Goal: Task Accomplishment & Management: Complete application form

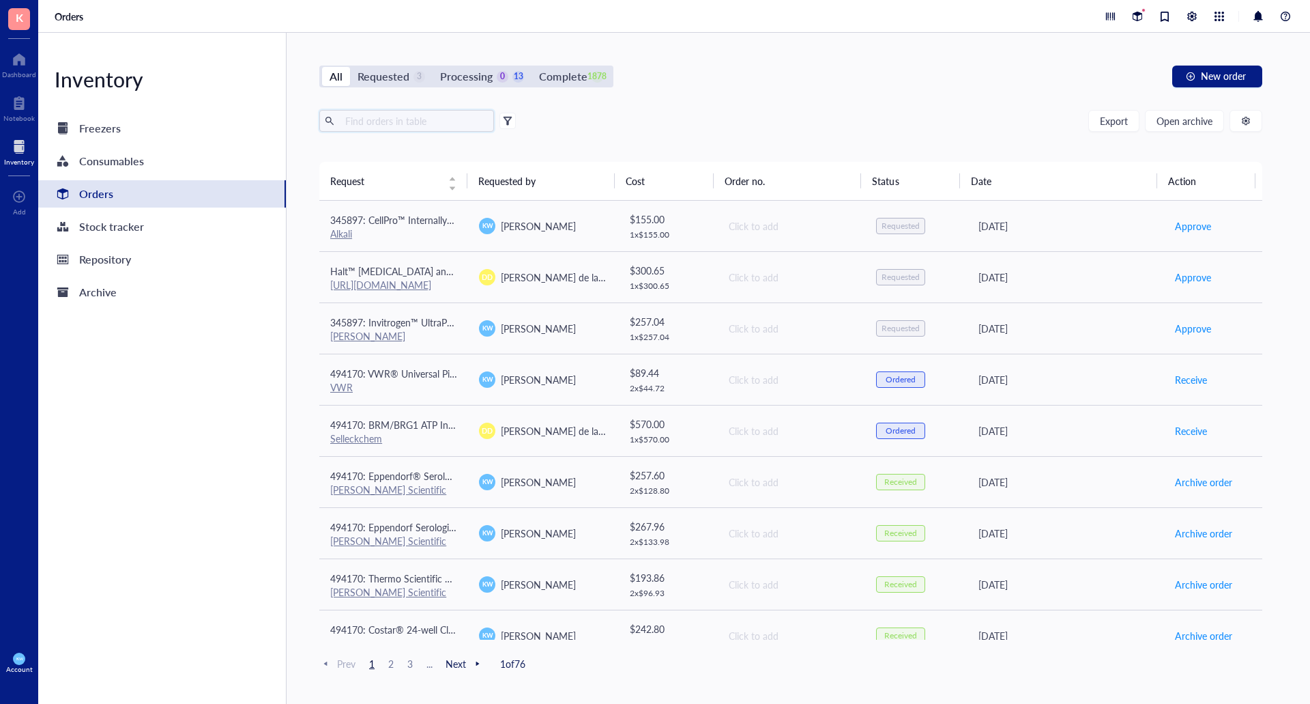
click at [392, 117] on input "text" at bounding box center [414, 121] width 149 height 20
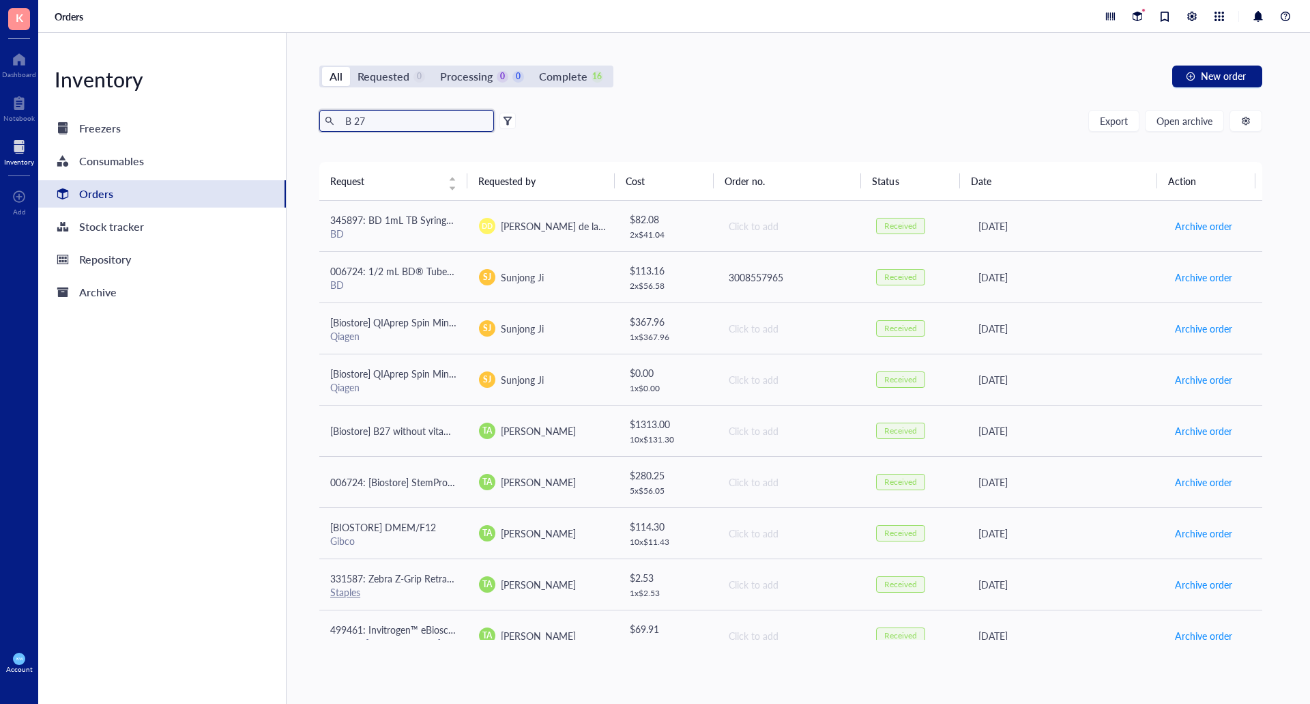
click at [356, 128] on input "B 27" at bounding box center [414, 121] width 149 height 20
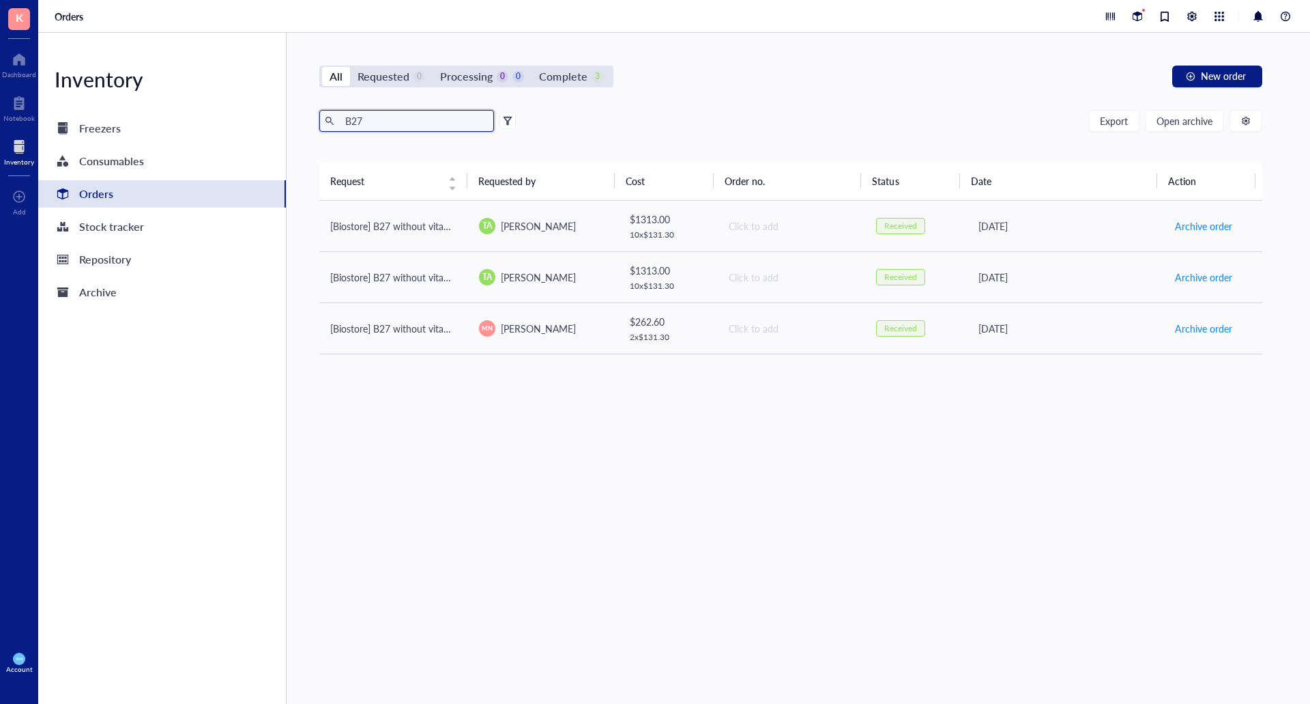
click at [418, 123] on input "B27" at bounding box center [414, 121] width 149 height 20
type input "B"
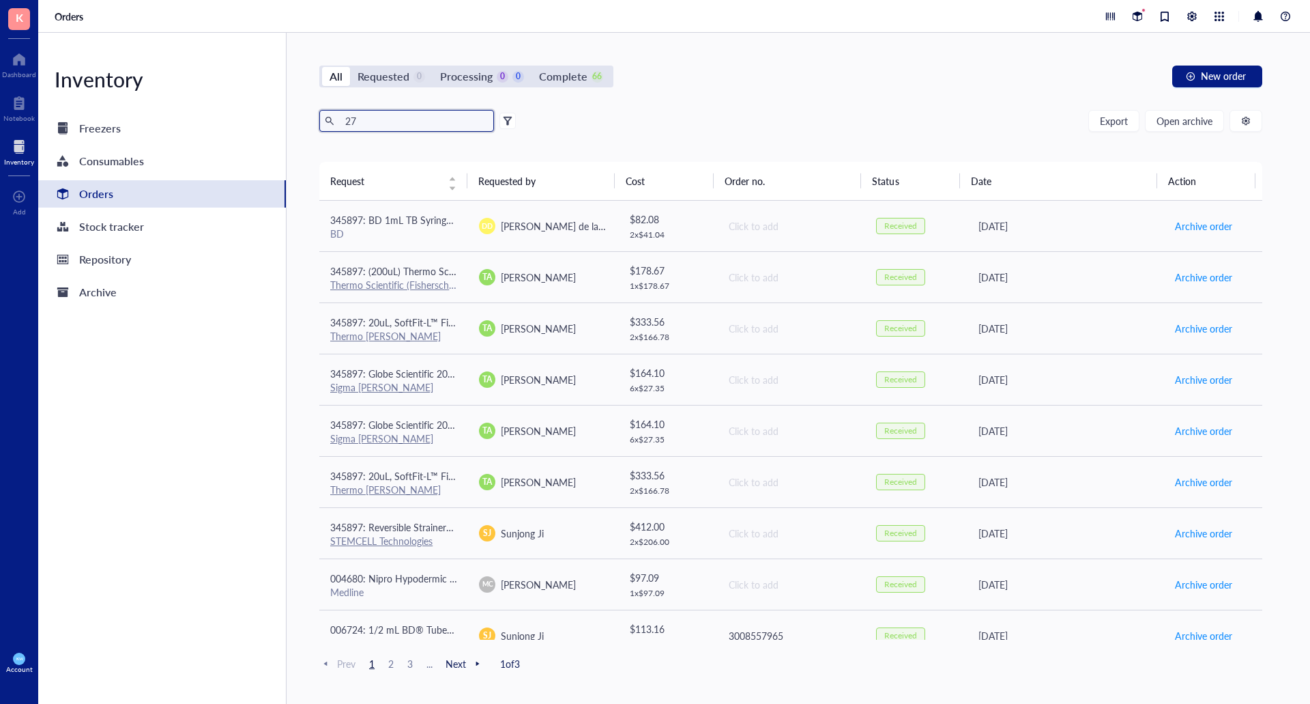
type input "2"
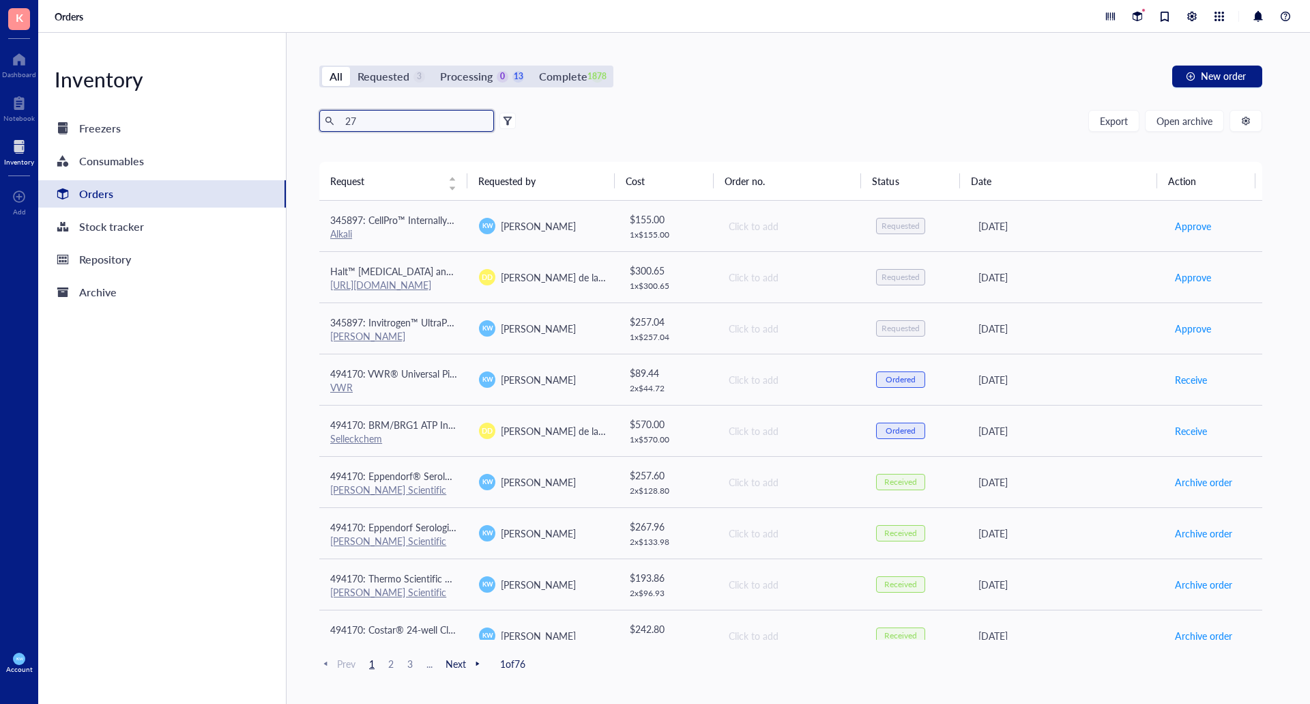
type input "27"
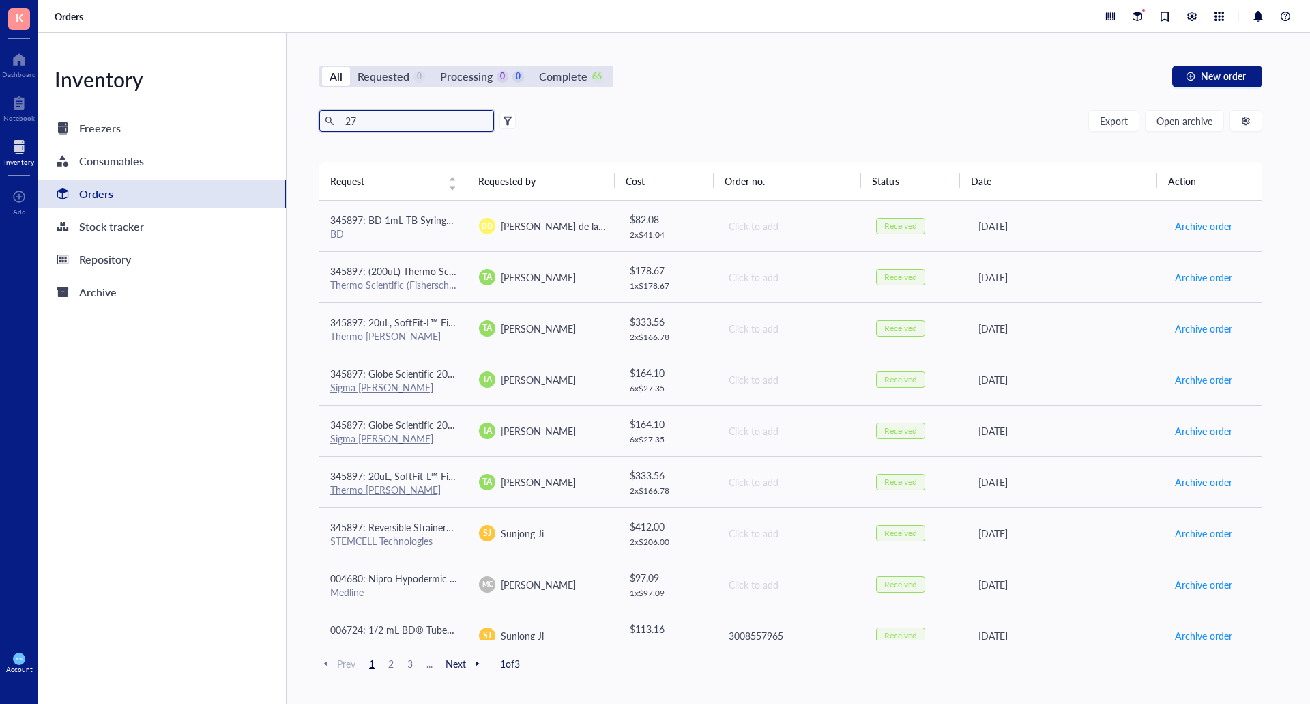
click at [383, 119] on input "27" at bounding box center [414, 121] width 149 height 20
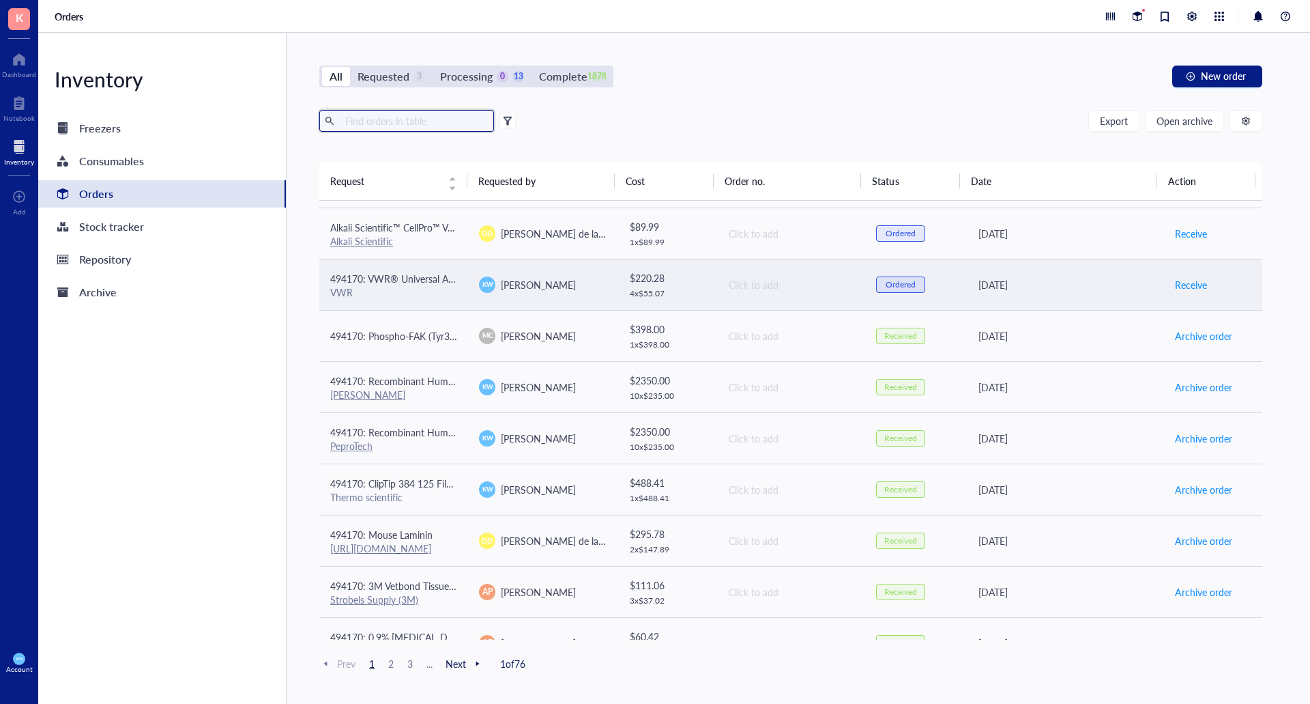
scroll to position [841, 0]
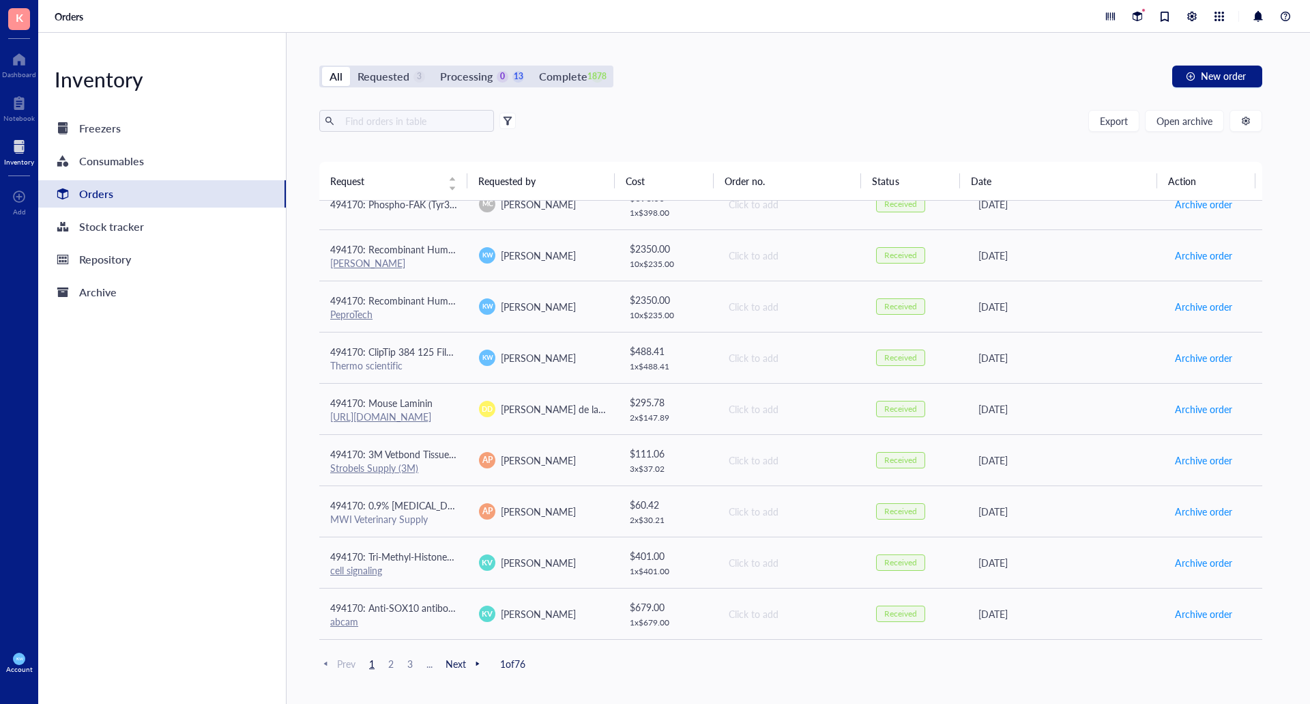
click at [406, 665] on span "3" at bounding box center [410, 663] width 16 height 12
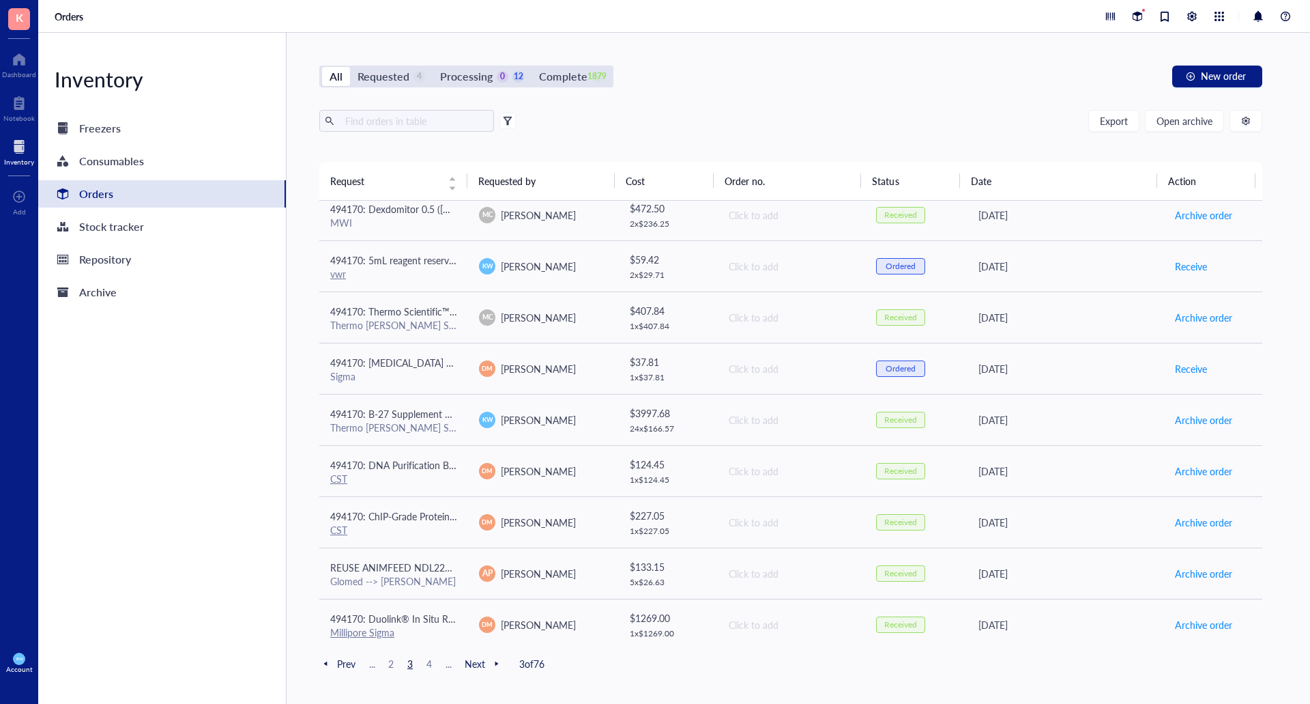
scroll to position [363, 0]
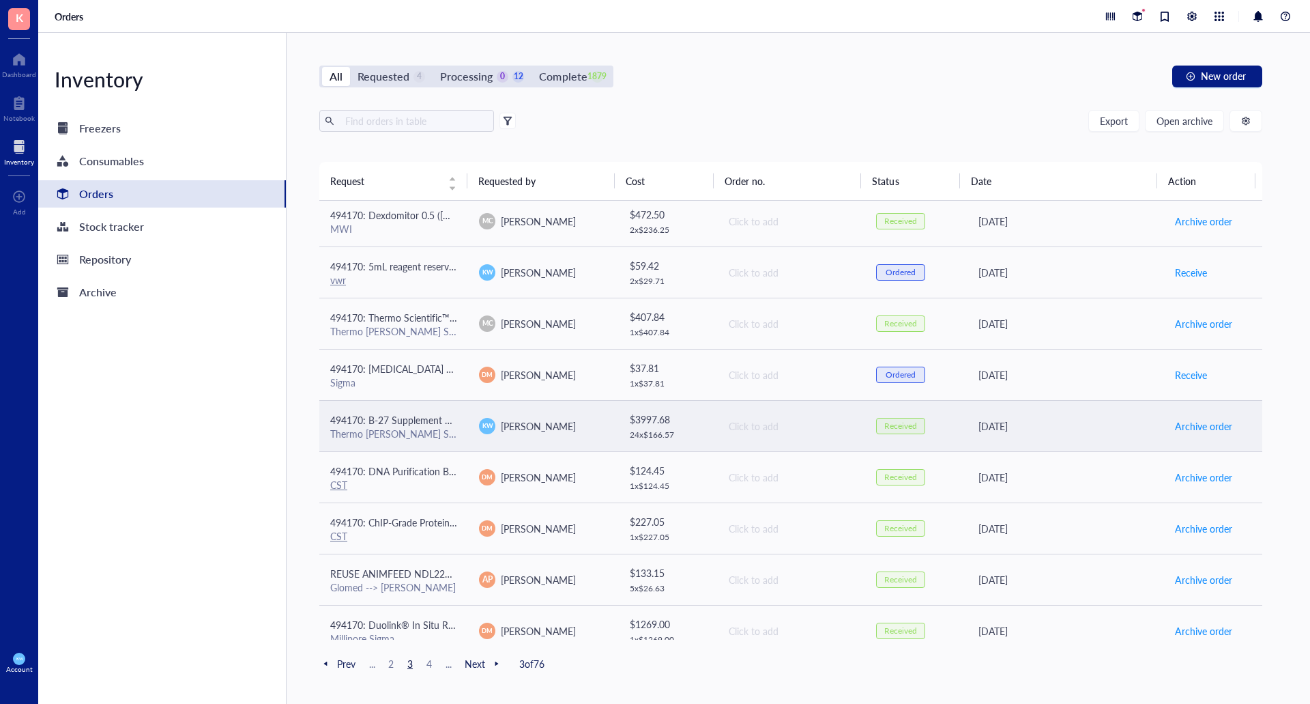
click at [378, 421] on span "494170: B-27 Supplement Minus Vitamin A 50X" at bounding box center [431, 420] width 203 height 14
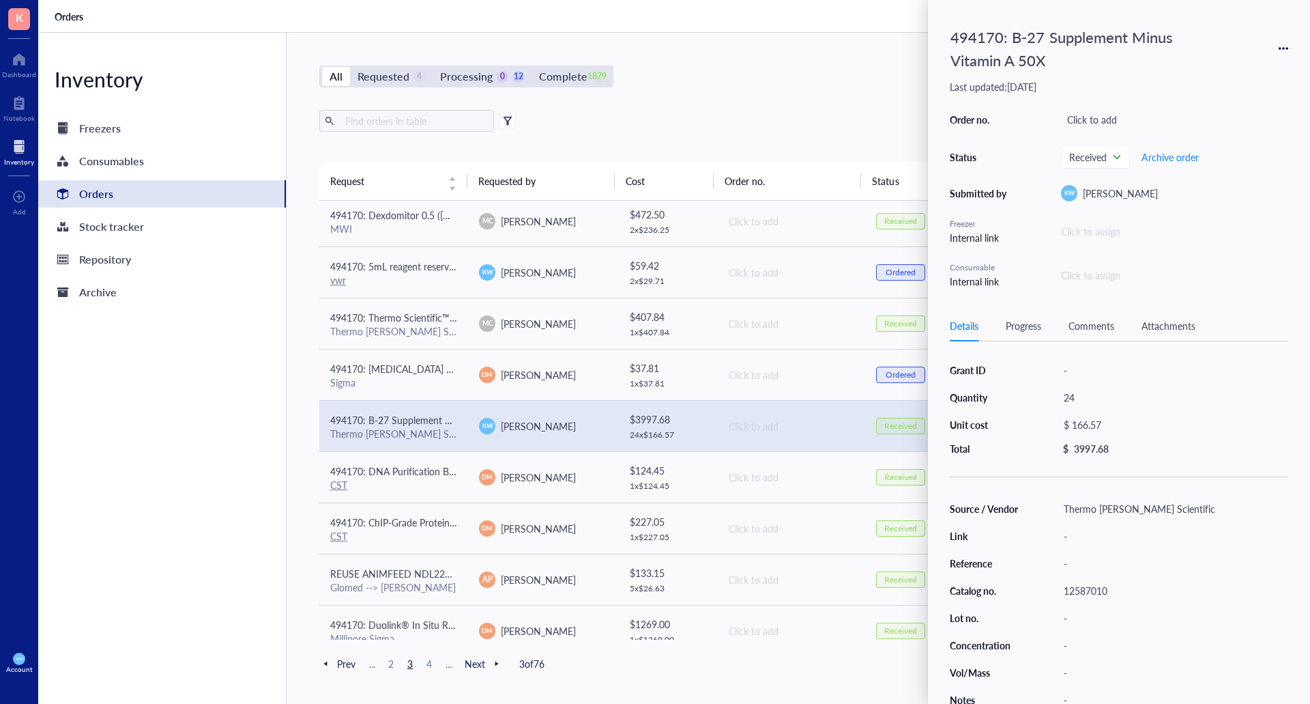
click at [1287, 48] on icon at bounding box center [1287, 48] width 3 height 3
click at [1206, 69] on span "Request again" at bounding box center [1235, 68] width 86 height 15
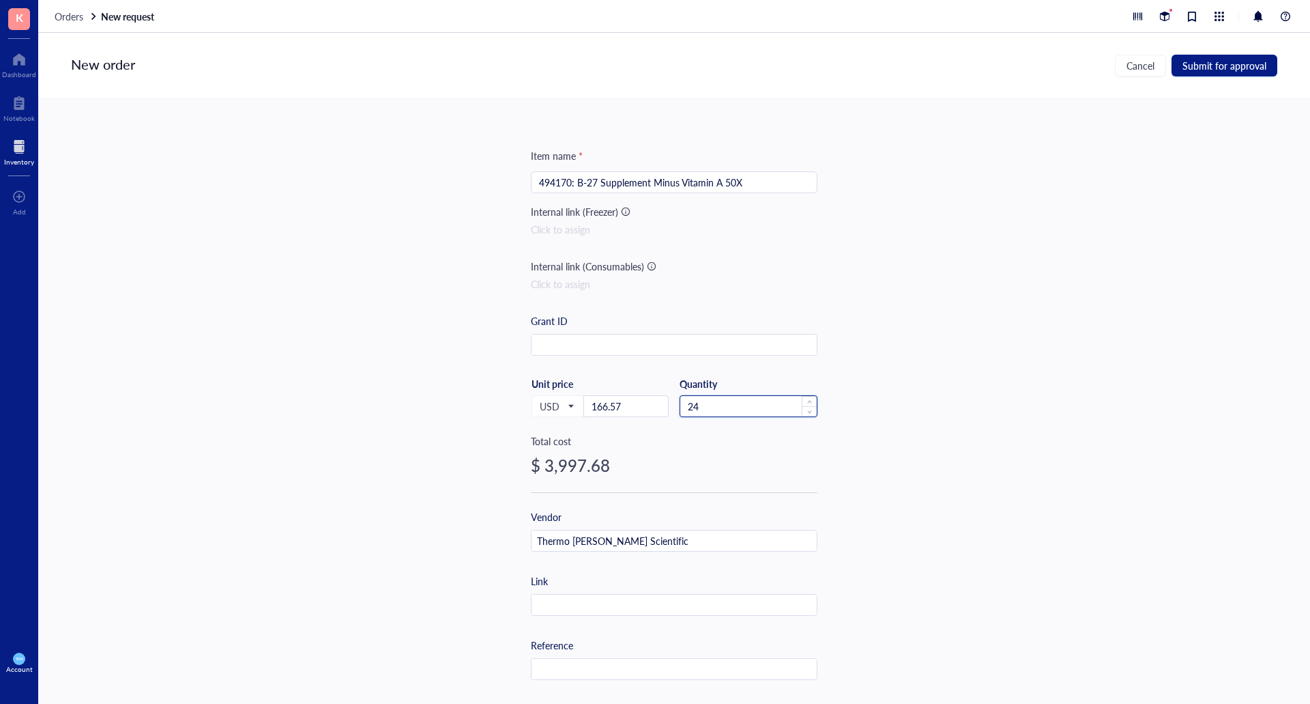
click at [724, 405] on input "24" at bounding box center [748, 406] width 136 height 20
type input "20"
click at [1201, 62] on span "Submit for approval" at bounding box center [1225, 65] width 84 height 11
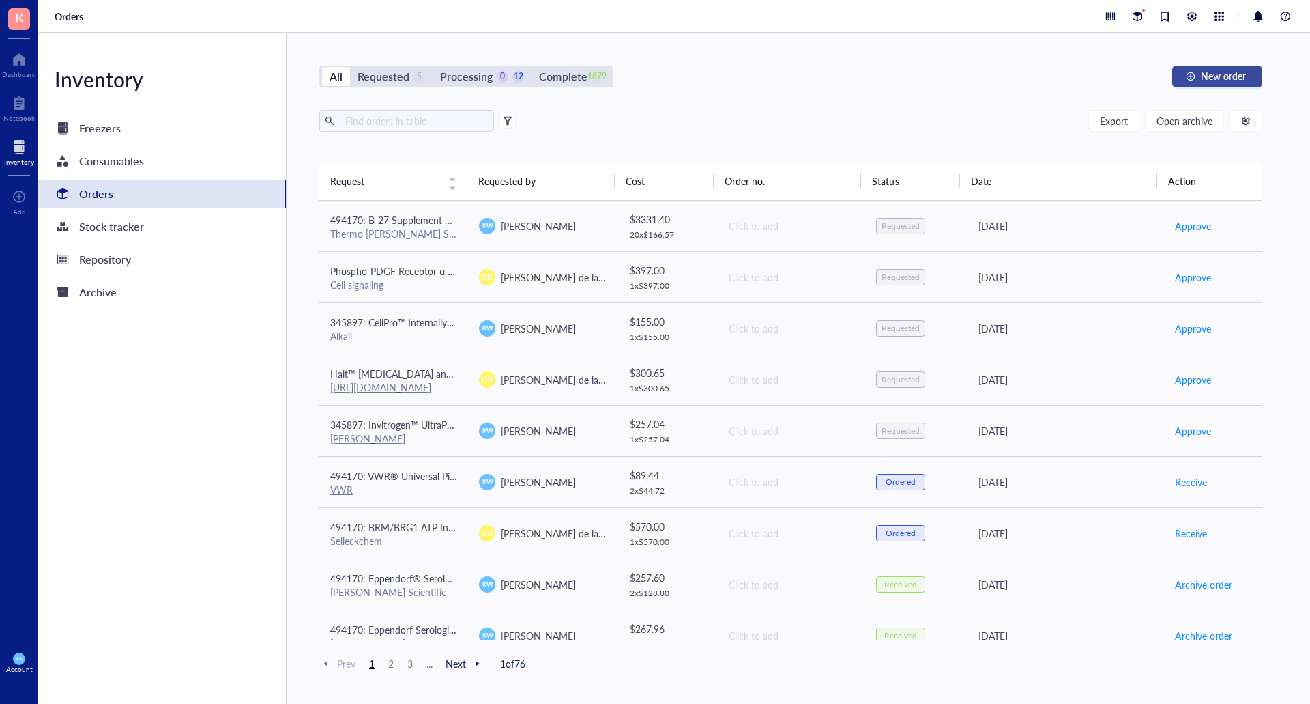
click at [1231, 68] on button "New order" at bounding box center [1217, 77] width 90 height 22
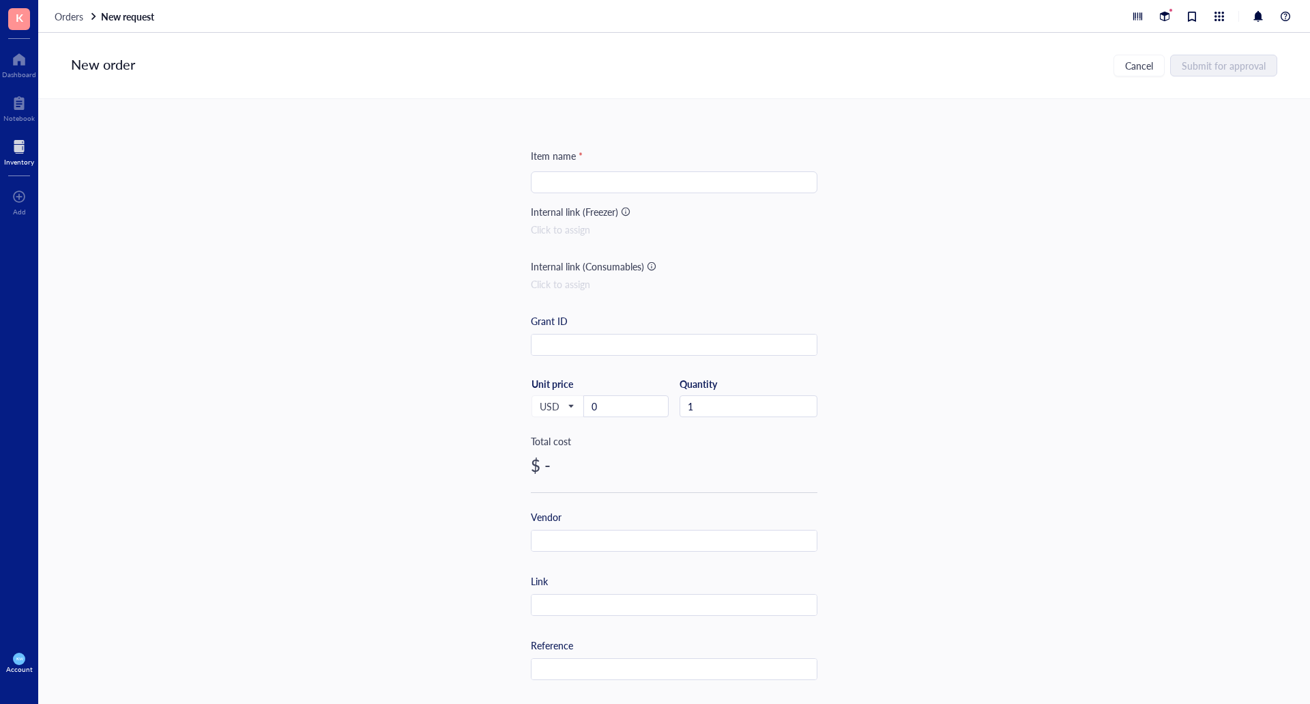
click at [583, 173] on input "search" at bounding box center [674, 182] width 270 height 20
type input "{"
type input "[BIOSTORE] DMEM, Accutase and Hepes"
click at [625, 404] on input "0" at bounding box center [626, 406] width 84 height 20
type input "714.7"
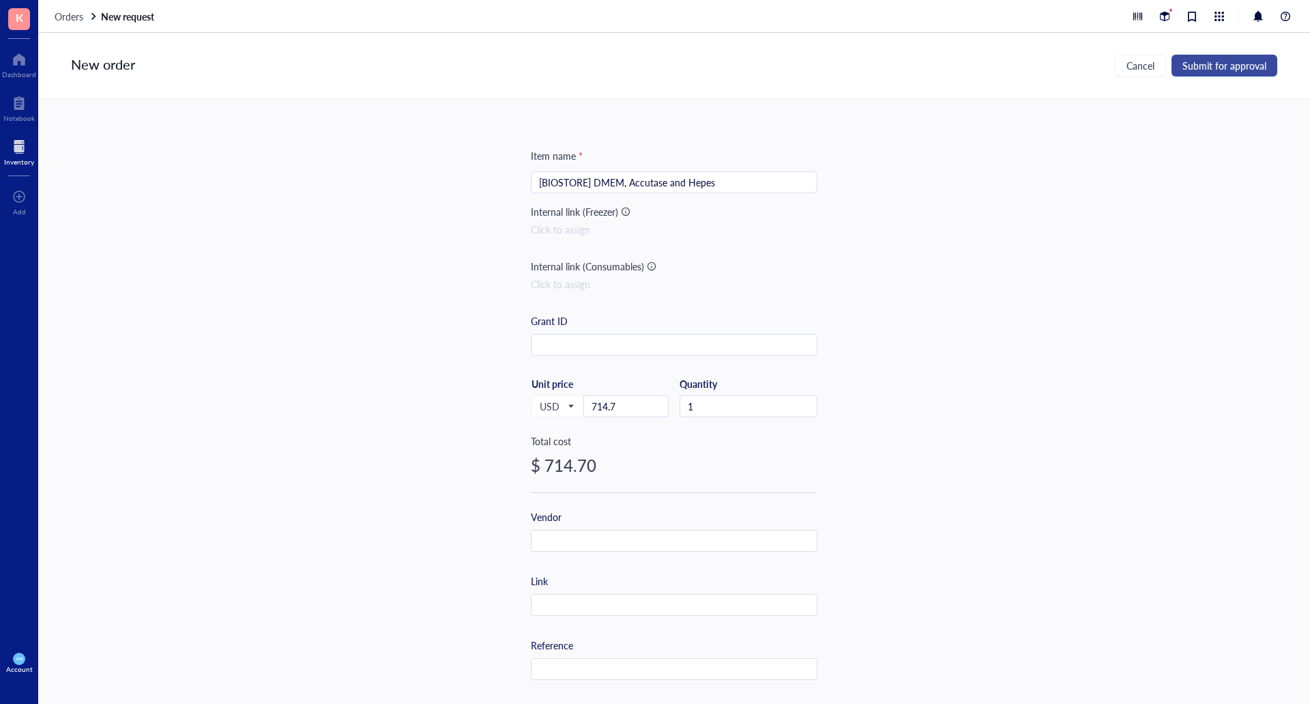
click at [1222, 63] on span "Submit for approval" at bounding box center [1225, 65] width 84 height 11
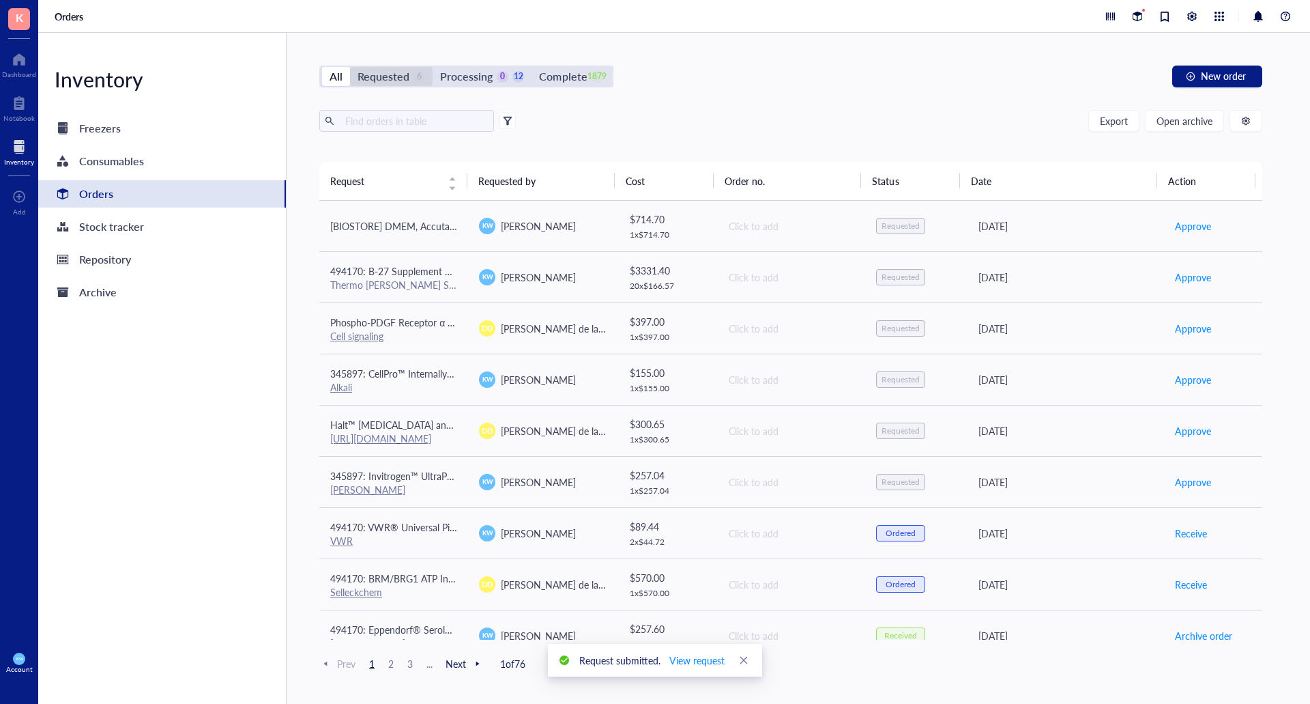
click at [400, 74] on div "Requested" at bounding box center [384, 76] width 52 height 19
click at [350, 67] on input "Requested 6" at bounding box center [350, 67] width 0 height 0
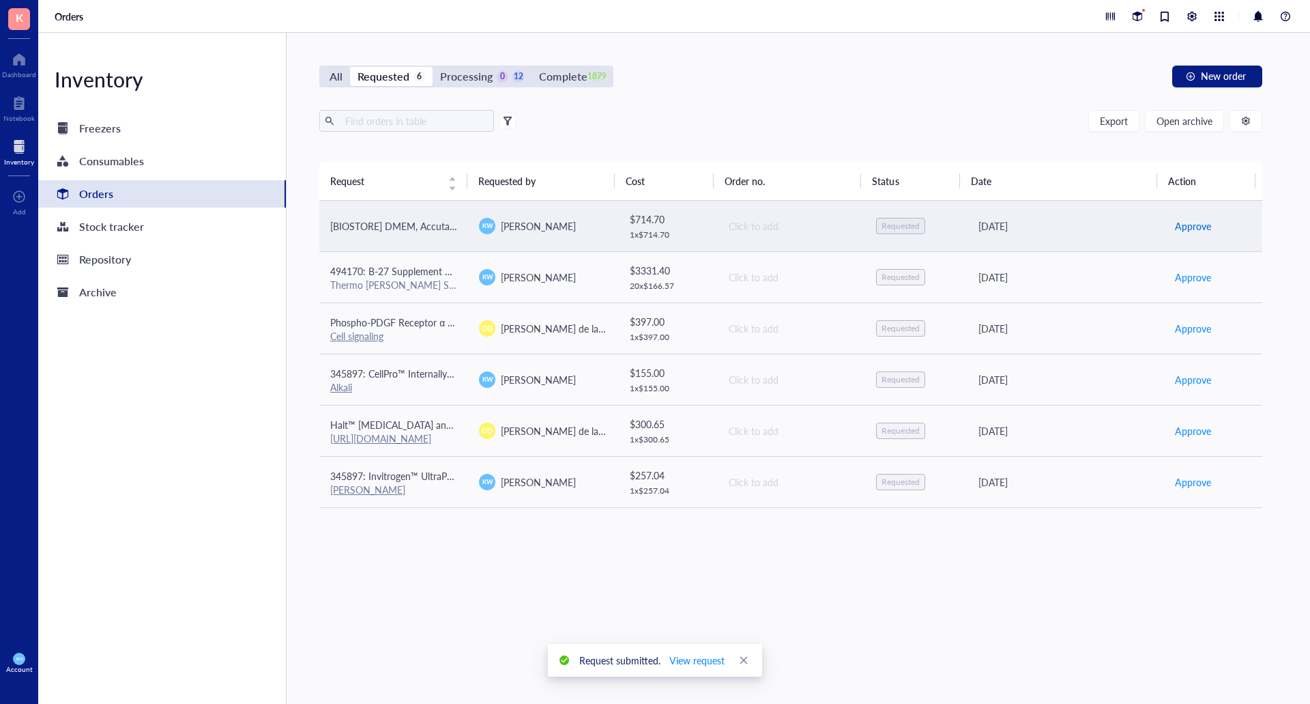
click at [1189, 229] on span "Approve" at bounding box center [1193, 225] width 36 height 15
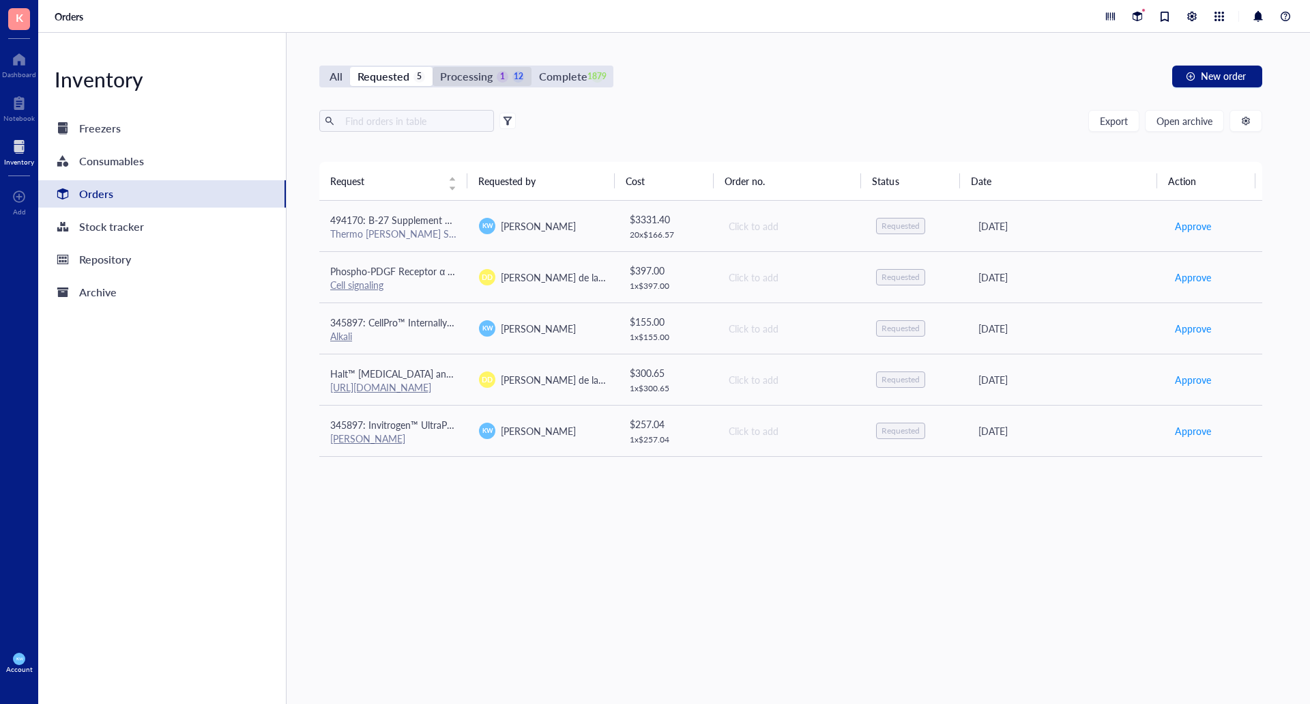
click at [463, 85] on div "Processing" at bounding box center [466, 76] width 53 height 19
click at [433, 67] on input "Processing 1 12" at bounding box center [433, 67] width 0 height 0
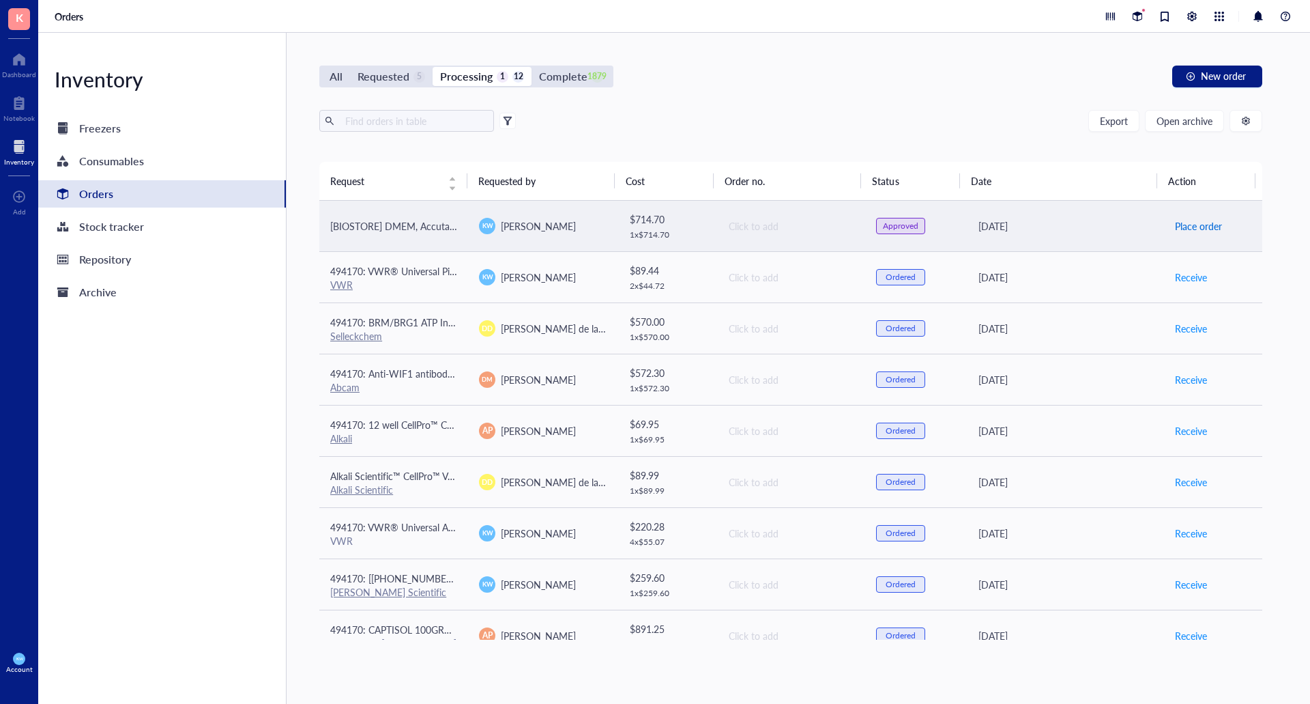
click at [1192, 225] on span "Place order" at bounding box center [1198, 225] width 47 height 15
click at [1189, 224] on span "Receive" at bounding box center [1191, 225] width 32 height 15
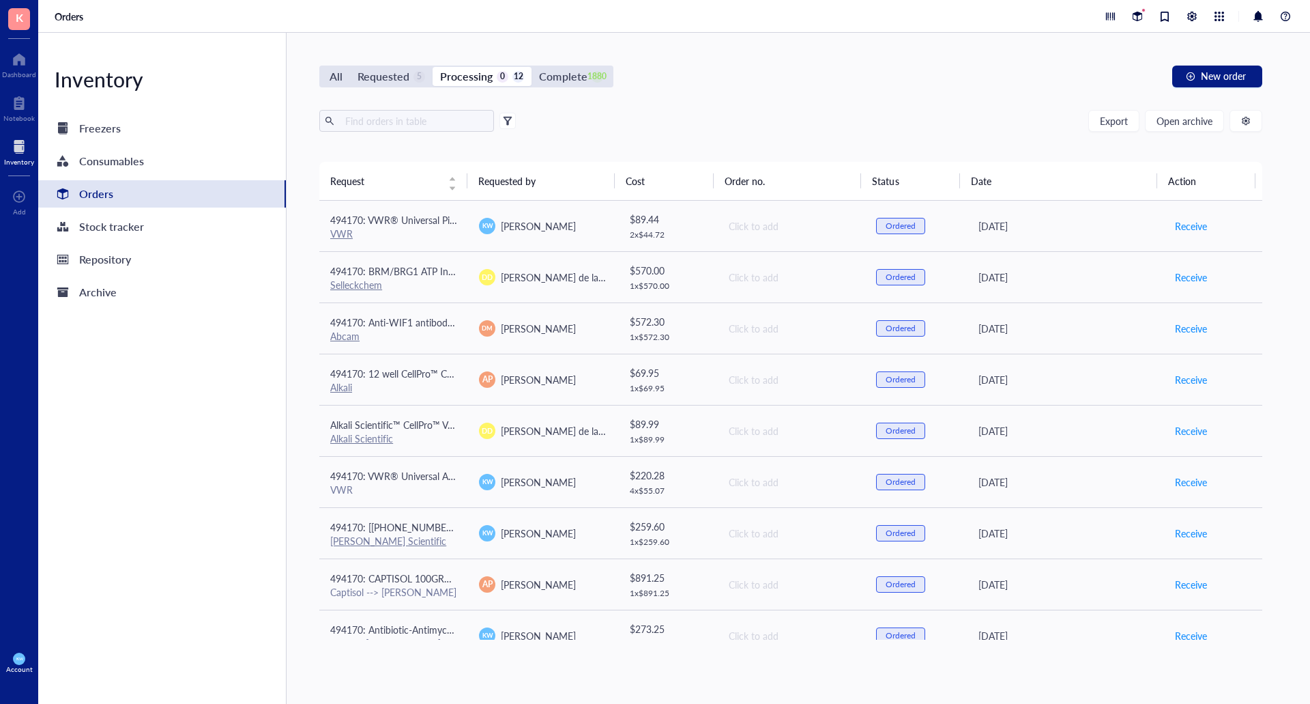
click at [575, 89] on div "All Requested 5 Processing 0 12 Complete 1880 New order Export Open archive Req…" at bounding box center [791, 368] width 1009 height 671
click at [576, 79] on div "Complete" at bounding box center [563, 76] width 48 height 19
click at [532, 67] on input "Complete 1880" at bounding box center [532, 67] width 0 height 0
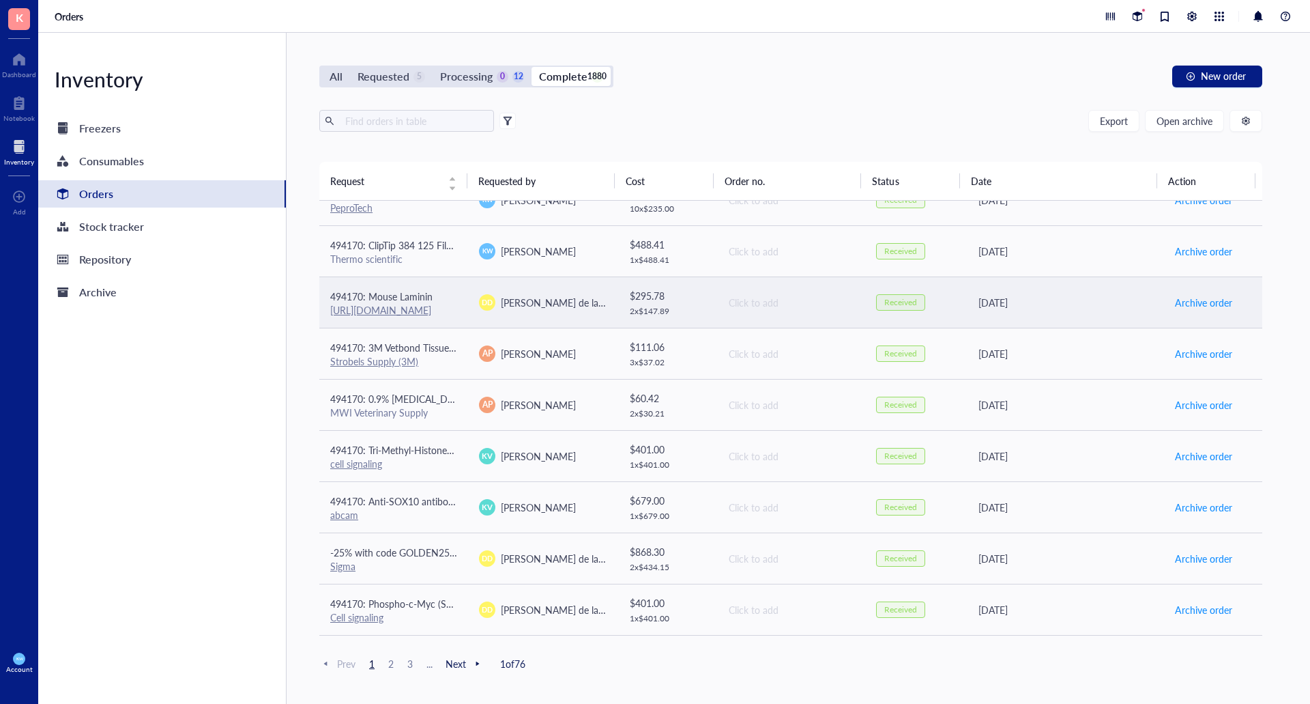
scroll to position [546, 0]
